Goal: Task Accomplishment & Management: Use online tool/utility

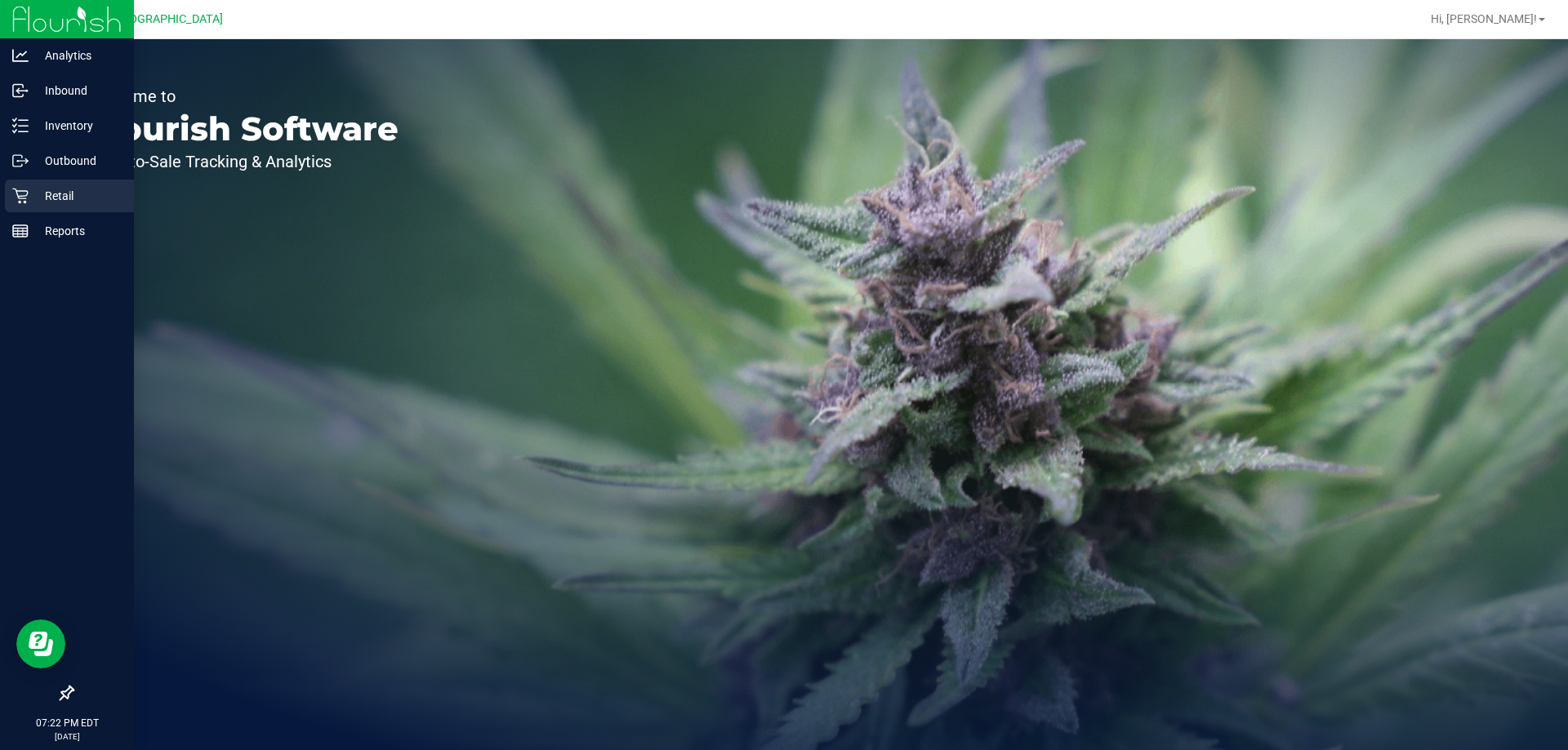
click at [49, 204] on p "Retail" at bounding box center [78, 195] width 98 height 20
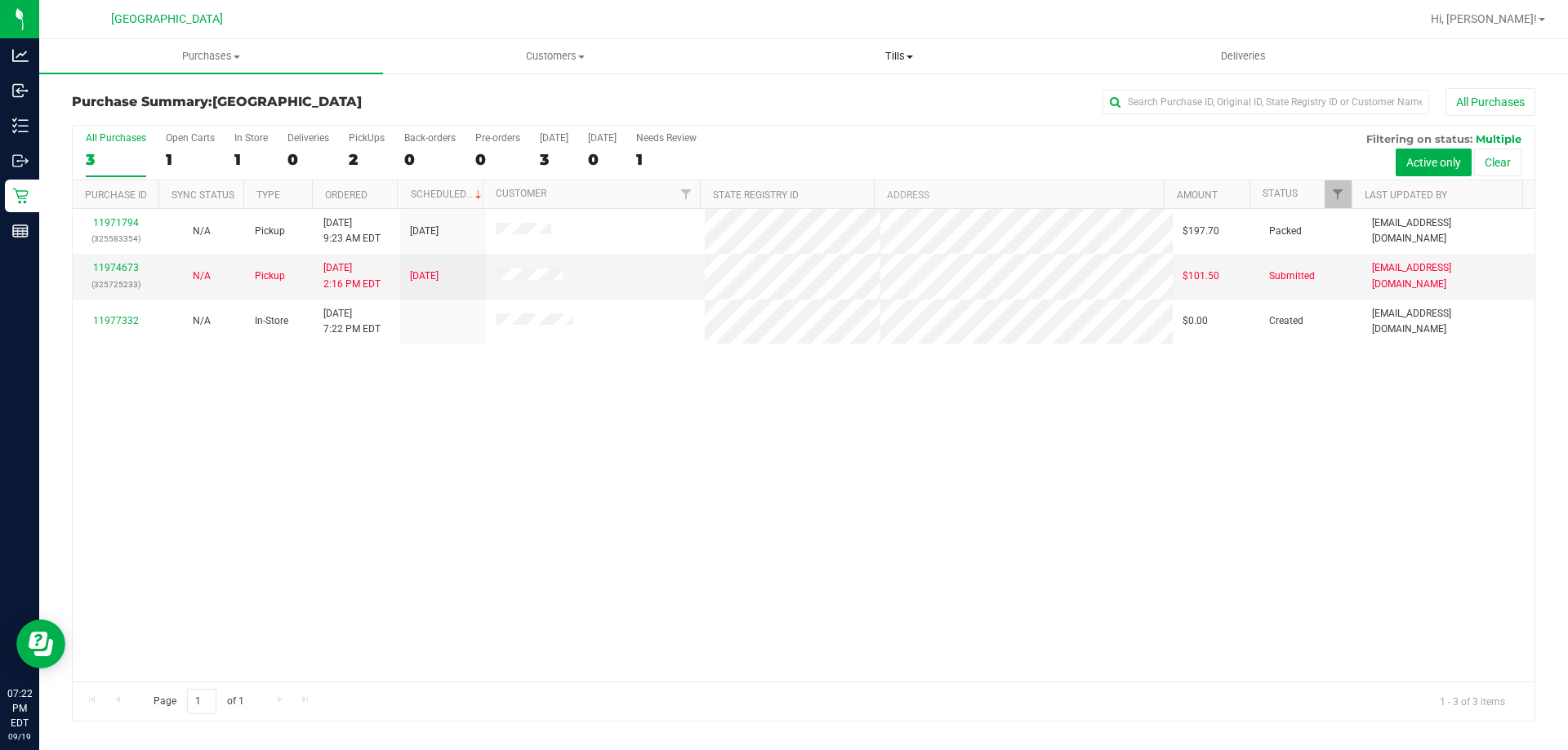
click at [900, 51] on span "Tills" at bounding box center [898, 55] width 342 height 14
click at [821, 99] on span "Manage tills" at bounding box center [781, 98] width 110 height 14
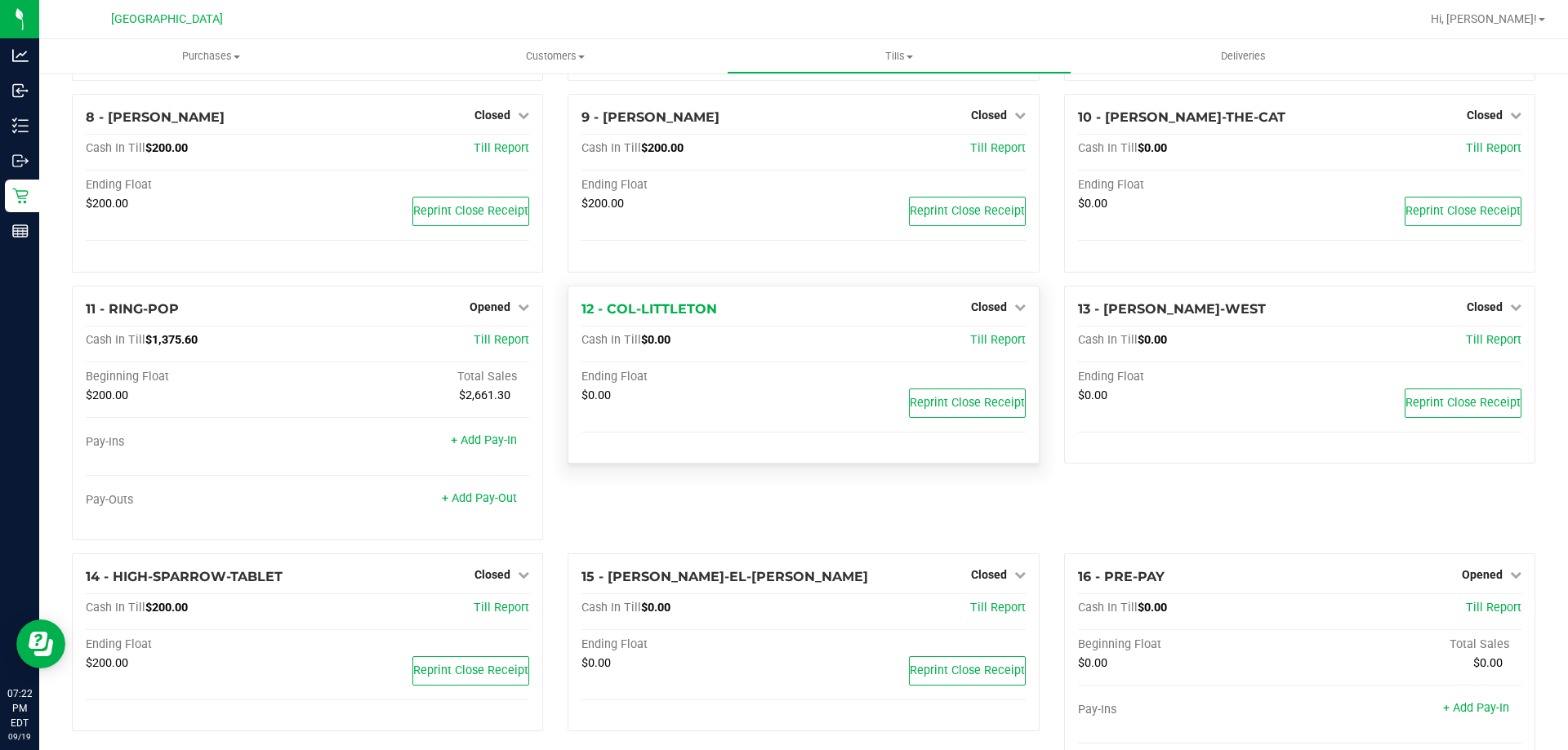
scroll to position [490, 0]
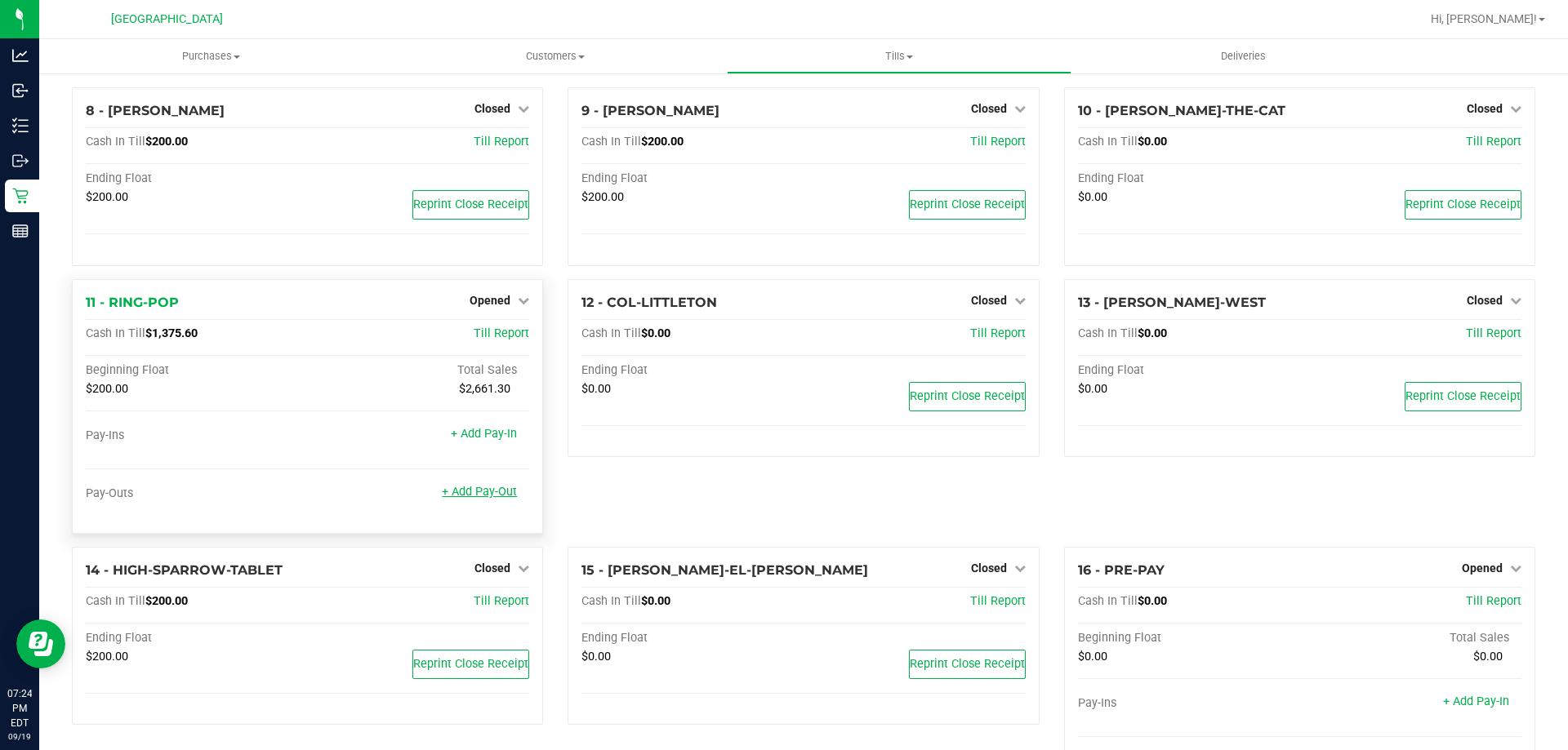
click at [473, 493] on link "+ Add Pay-Out" at bounding box center [479, 492] width 75 height 14
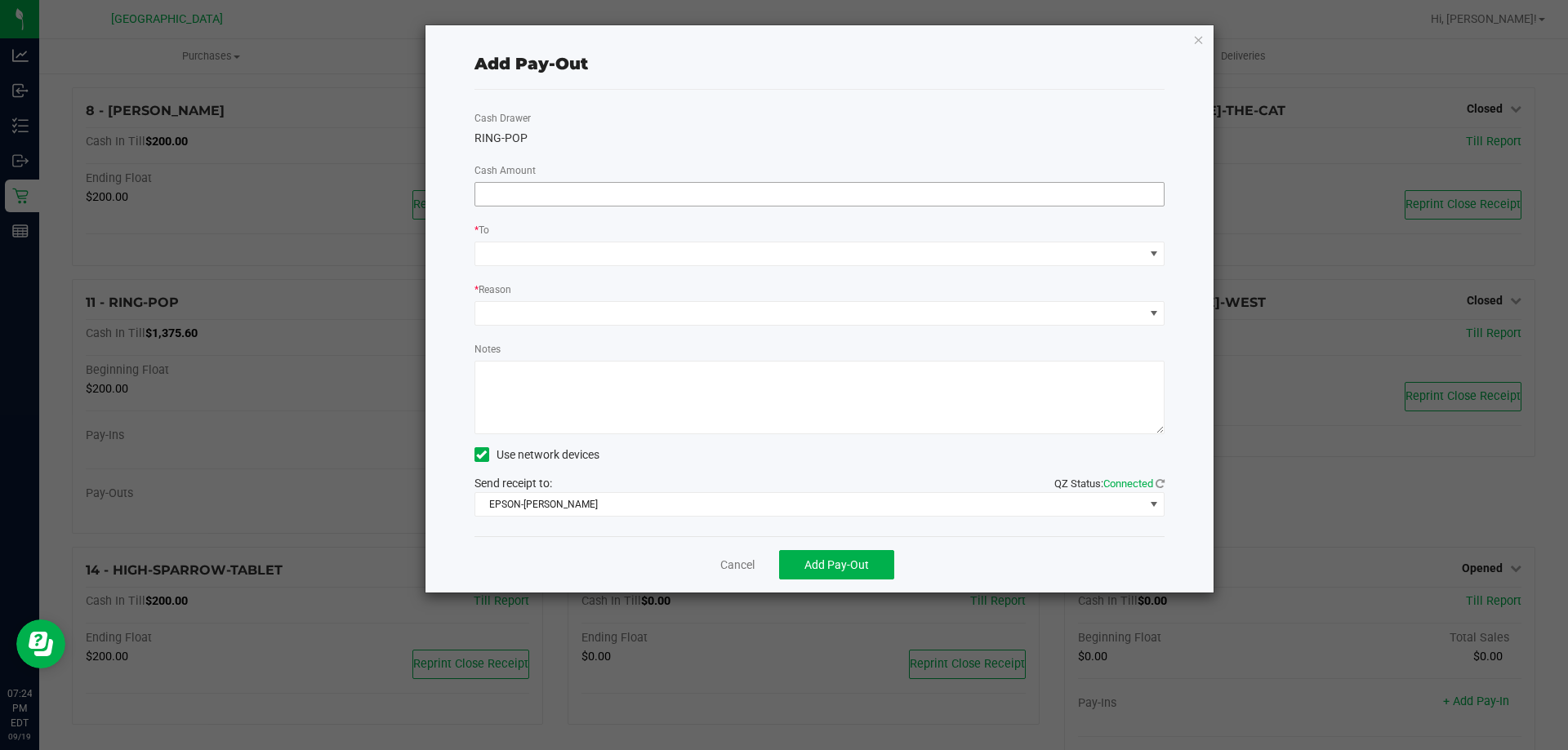
click at [738, 193] on input at bounding box center [819, 193] width 689 height 23
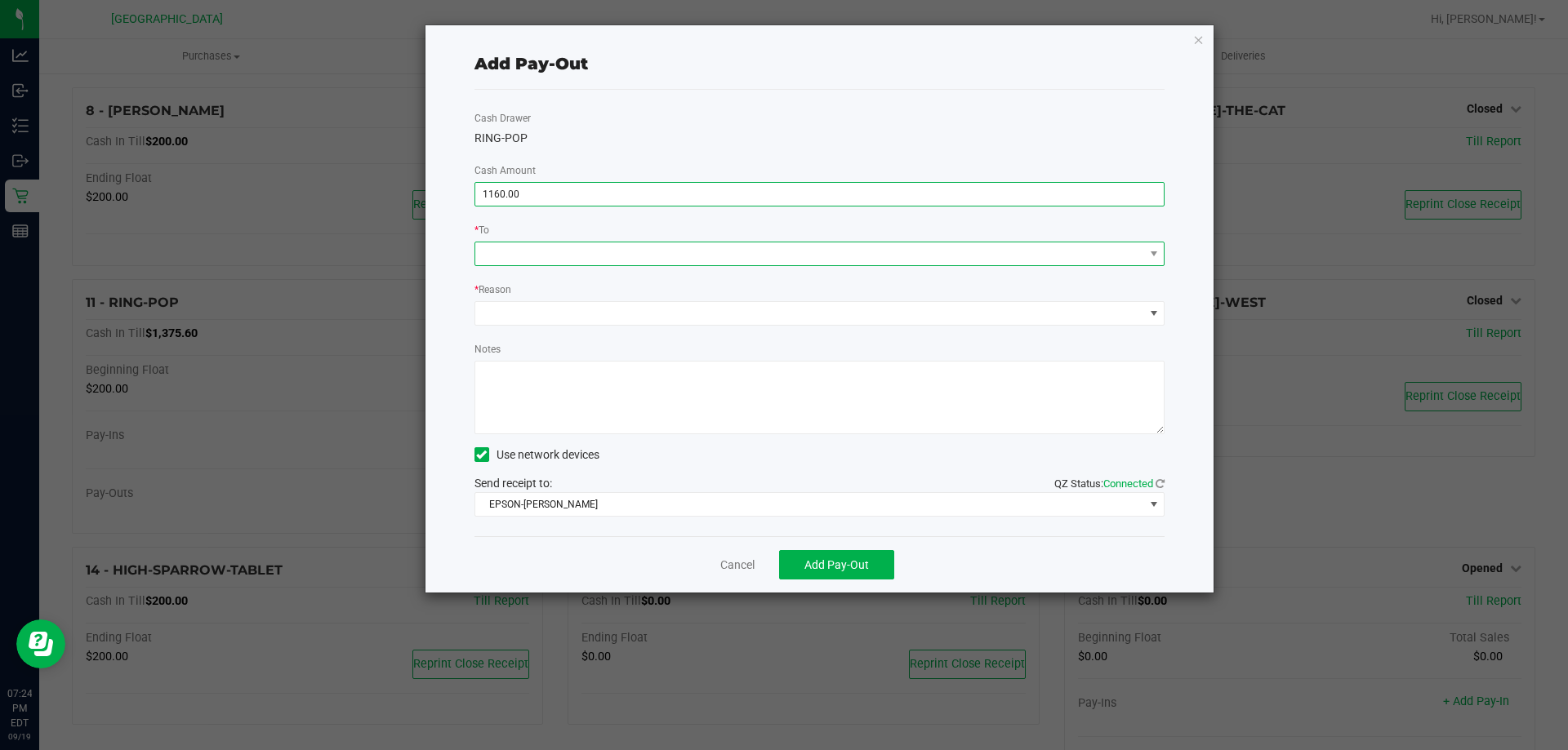
type input "$1,160.00"
click at [510, 249] on span at bounding box center [809, 253] width 668 height 23
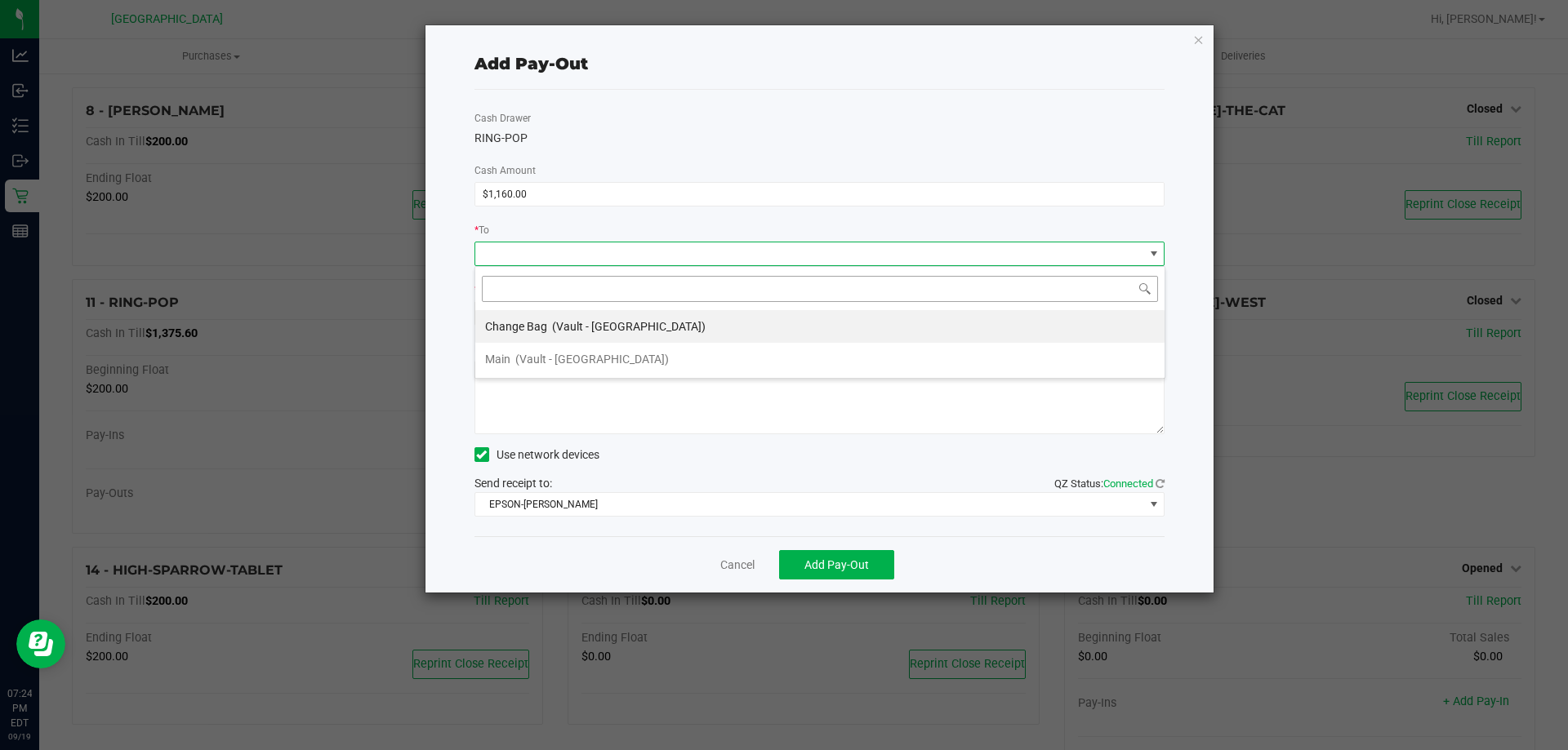
scroll to position [25, 690]
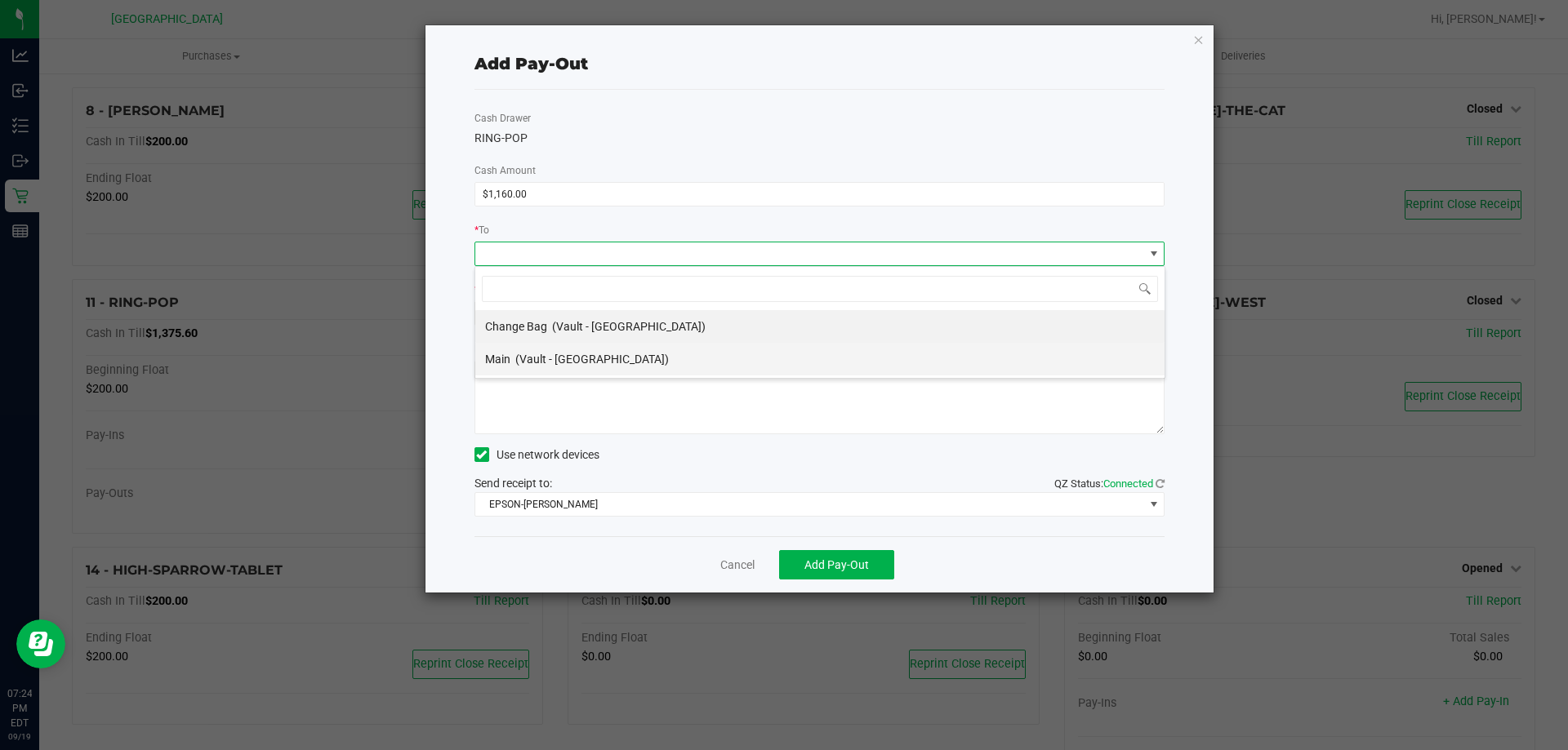
click at [525, 355] on span "(Vault - [GEOGRAPHIC_DATA])" at bounding box center [592, 359] width 153 height 13
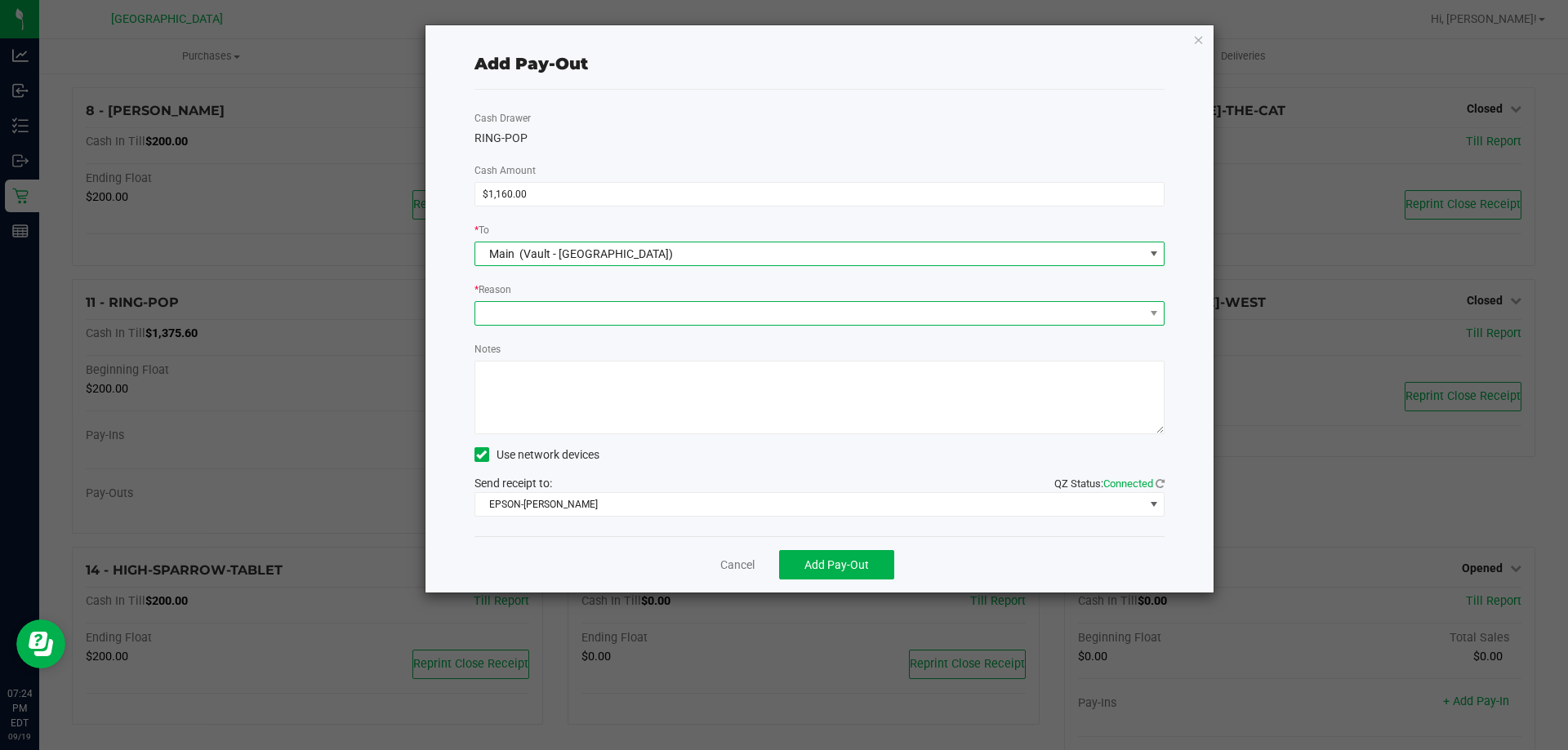
click at [532, 310] on span at bounding box center [809, 313] width 668 height 23
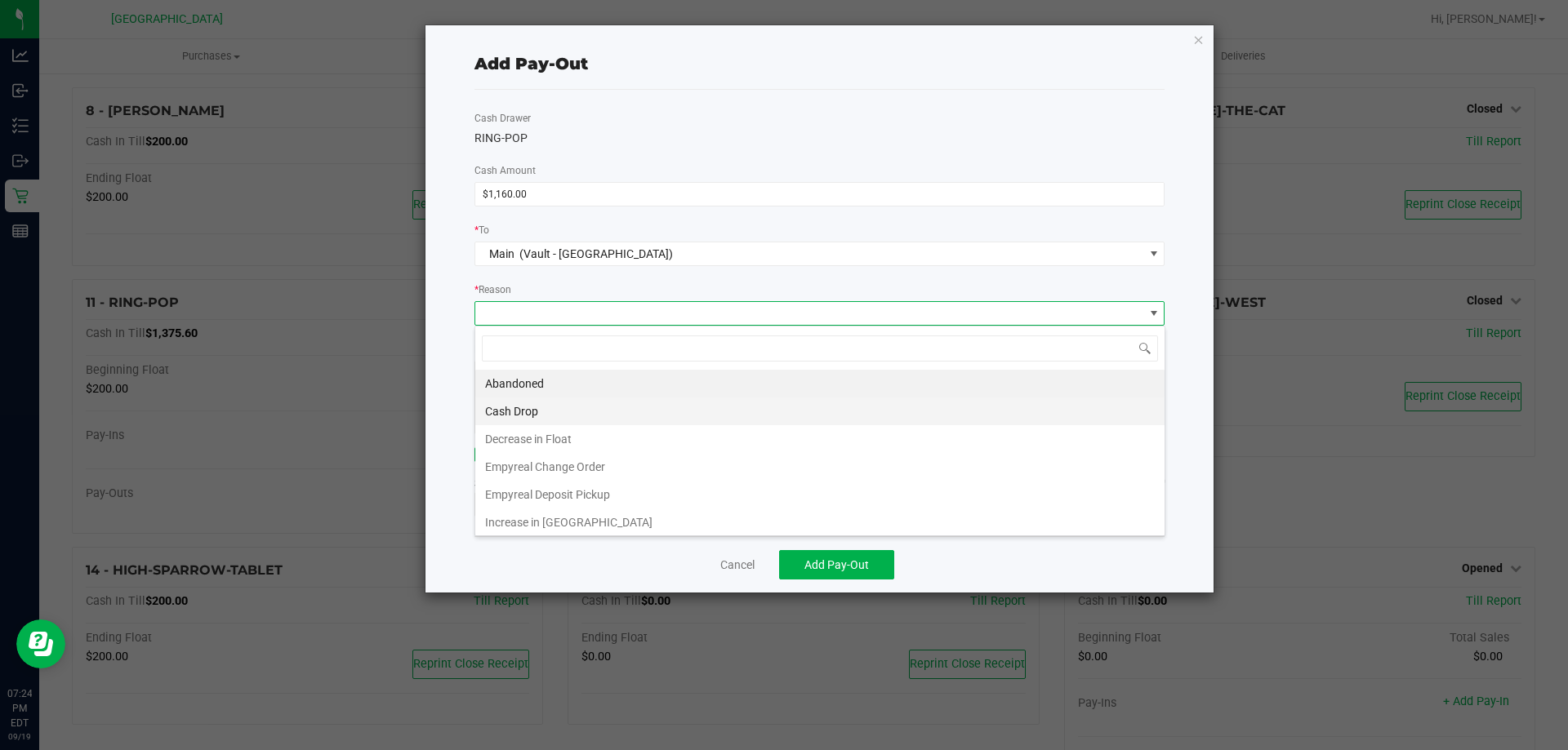
click at [525, 401] on li "Cash Drop" at bounding box center [819, 411] width 689 height 28
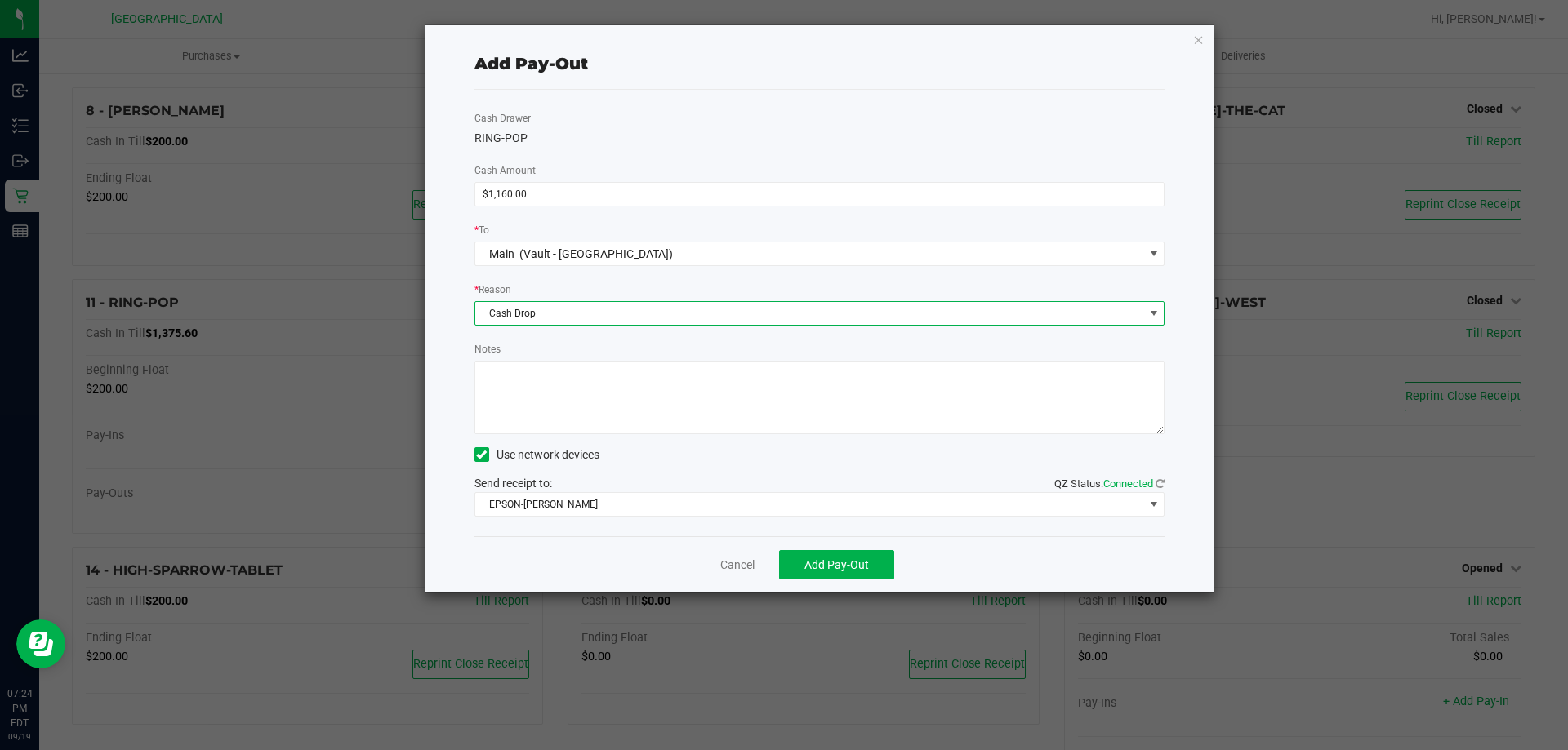
click at [563, 380] on textarea "Notes" at bounding box center [819, 397] width 691 height 73
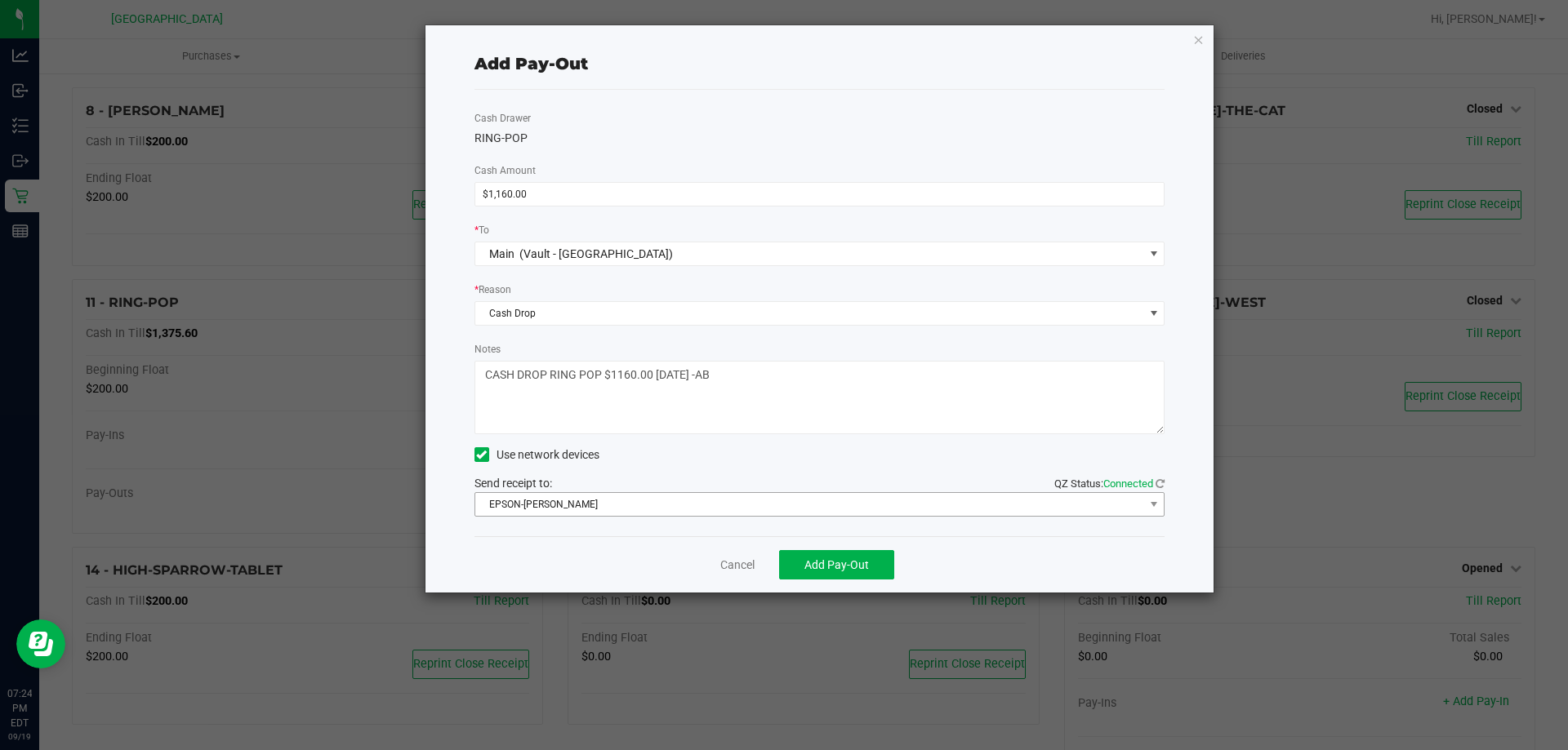
type textarea "CASH DROP RING POP $1160.00 [DATE] -AB"
click at [882, 496] on span "EPSON-[PERSON_NAME]" at bounding box center [809, 504] width 668 height 23
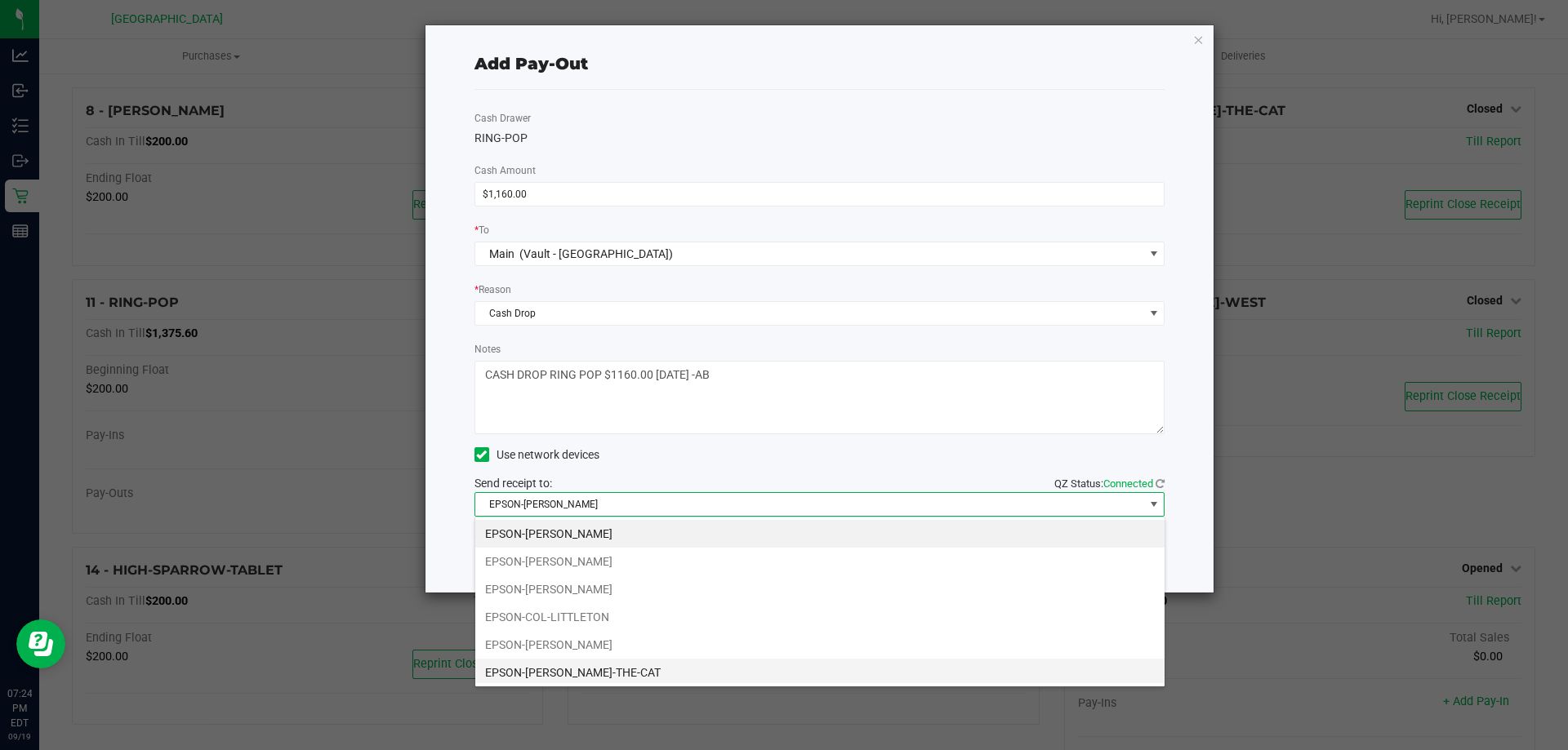
click at [616, 672] on li "EPSON-[PERSON_NAME]-THE-CAT" at bounding box center [819, 672] width 689 height 28
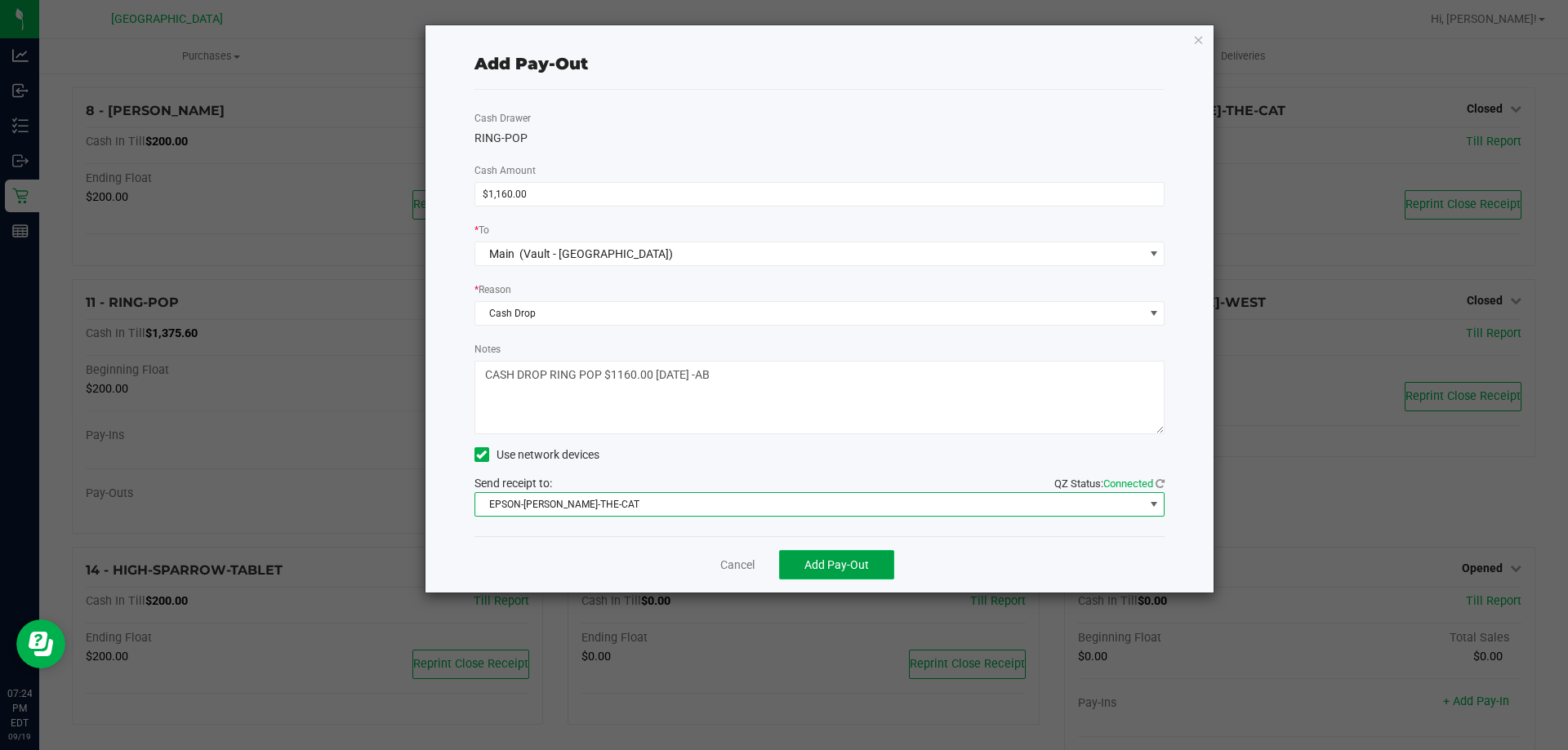
click at [812, 561] on span "Add Pay-Out" at bounding box center [836, 564] width 65 height 13
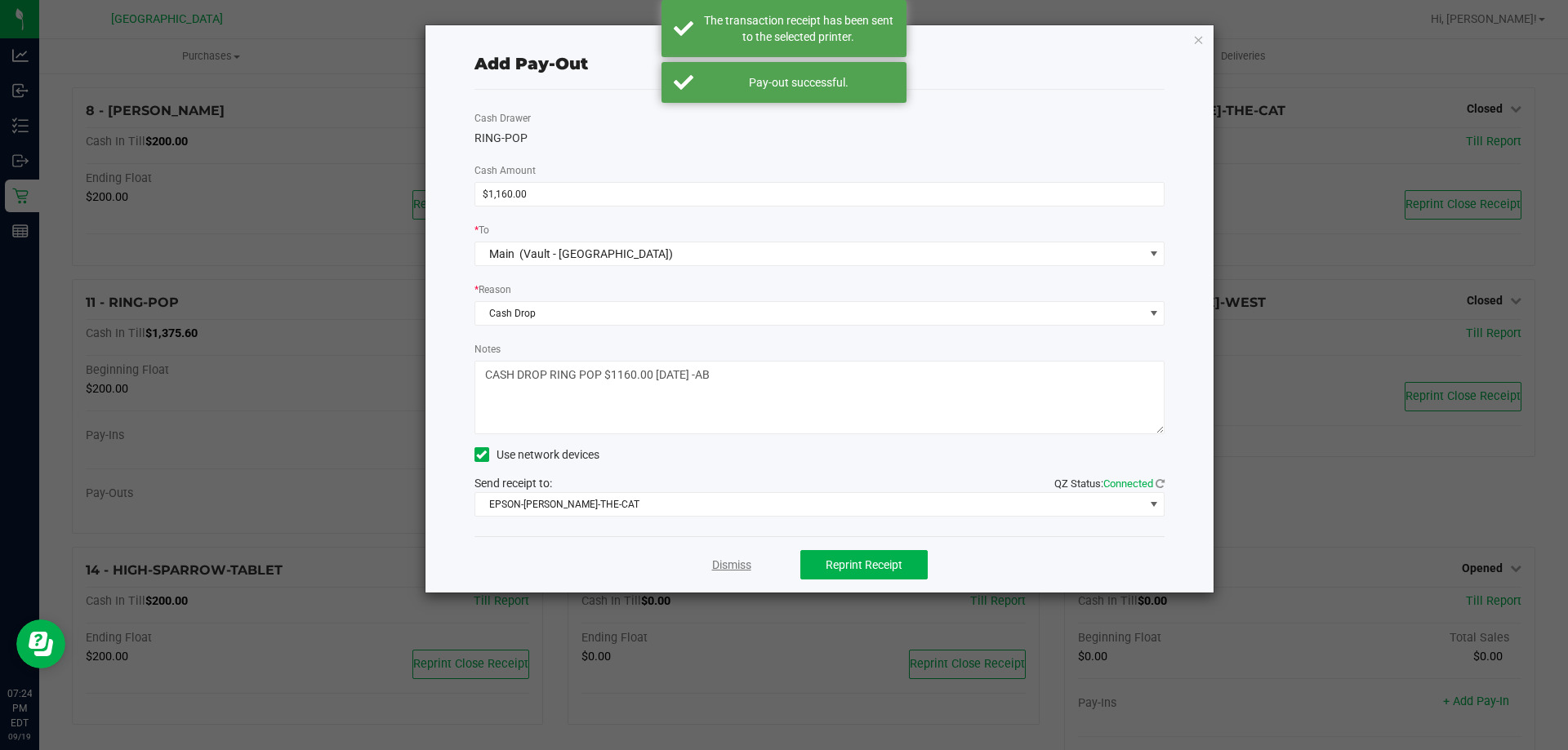
click at [726, 567] on link "Dismiss" at bounding box center [732, 565] width 39 height 17
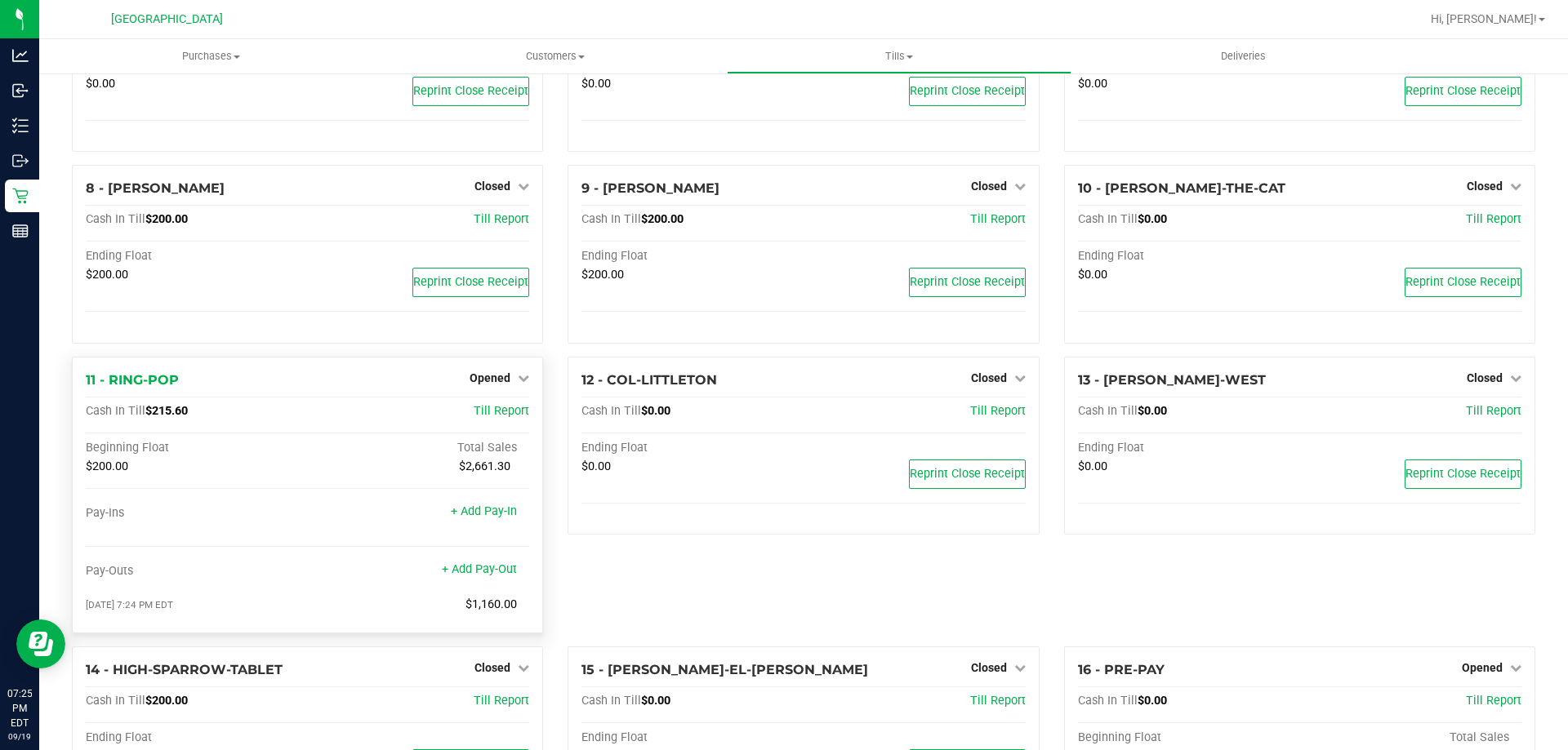
scroll to position [317, 0]
